Goal: Use online tool/utility: Utilize a website feature to perform a specific function

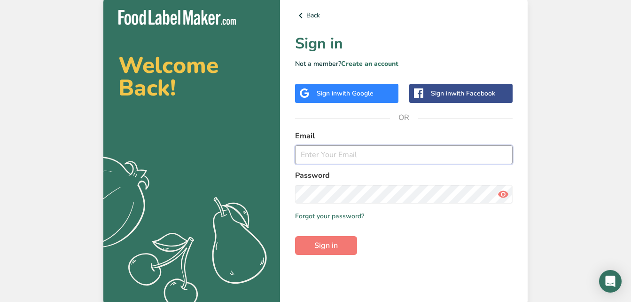
click at [351, 151] on input "email" at bounding box center [403, 154] width 217 height 19
type input "[PERSON_NAME][EMAIL_ADDRESS][DOMAIN_NAME]"
click at [295, 236] on button "Sign in" at bounding box center [326, 245] width 62 height 19
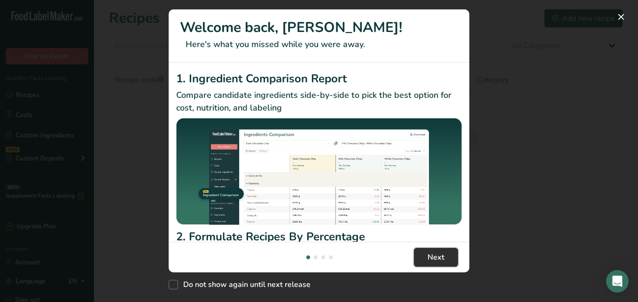
click at [433, 257] on span "Next" at bounding box center [435, 256] width 17 height 11
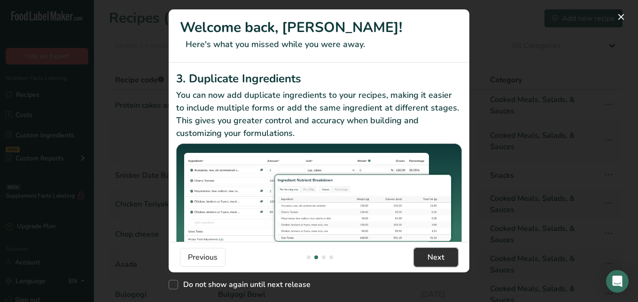
click at [433, 257] on span "Next" at bounding box center [435, 256] width 17 height 11
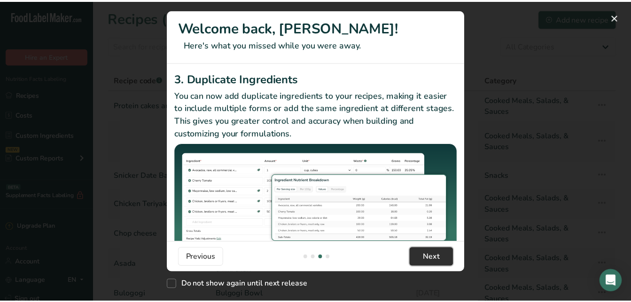
scroll to position [0, 601]
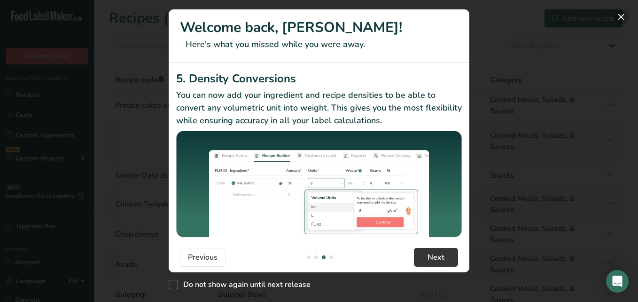
click at [624, 11] on button "New Features" at bounding box center [620, 16] width 15 height 15
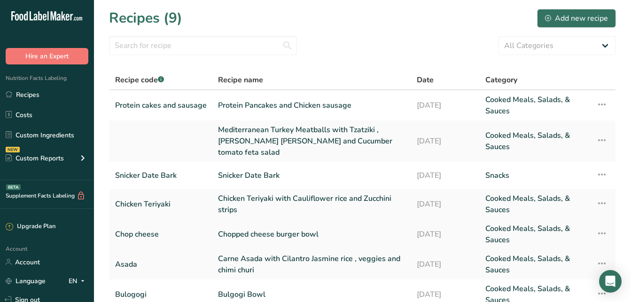
click at [136, 228] on link "Chop cheese" at bounding box center [161, 234] width 92 height 23
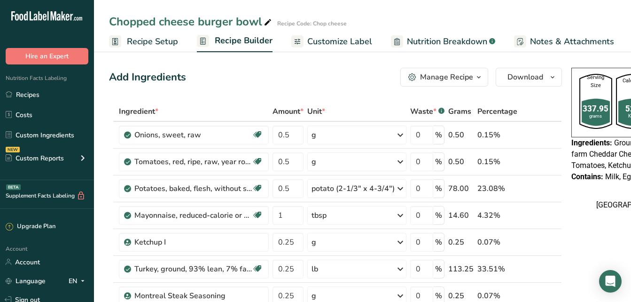
click at [430, 41] on span "Nutrition Breakdown" at bounding box center [447, 41] width 80 height 13
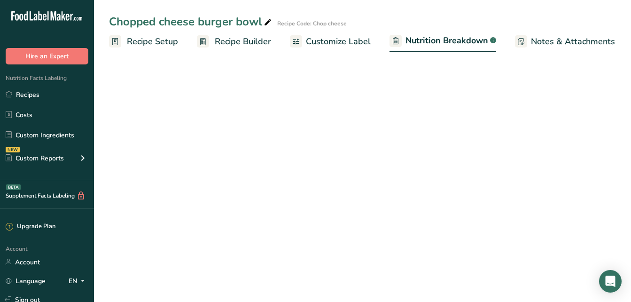
scroll to position [0, 46]
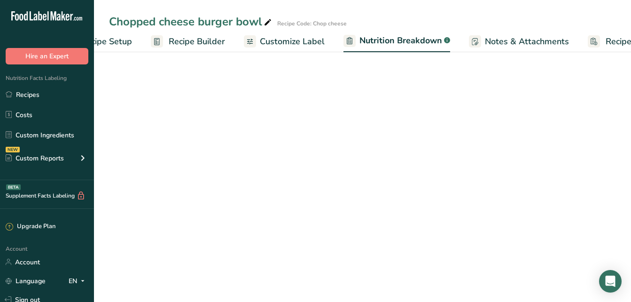
select select "Calories"
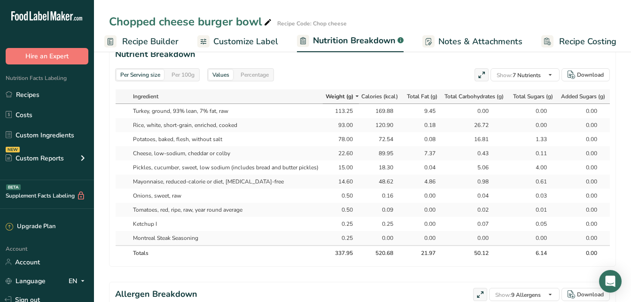
scroll to position [385, 0]
